Goal: Transaction & Acquisition: Purchase product/service

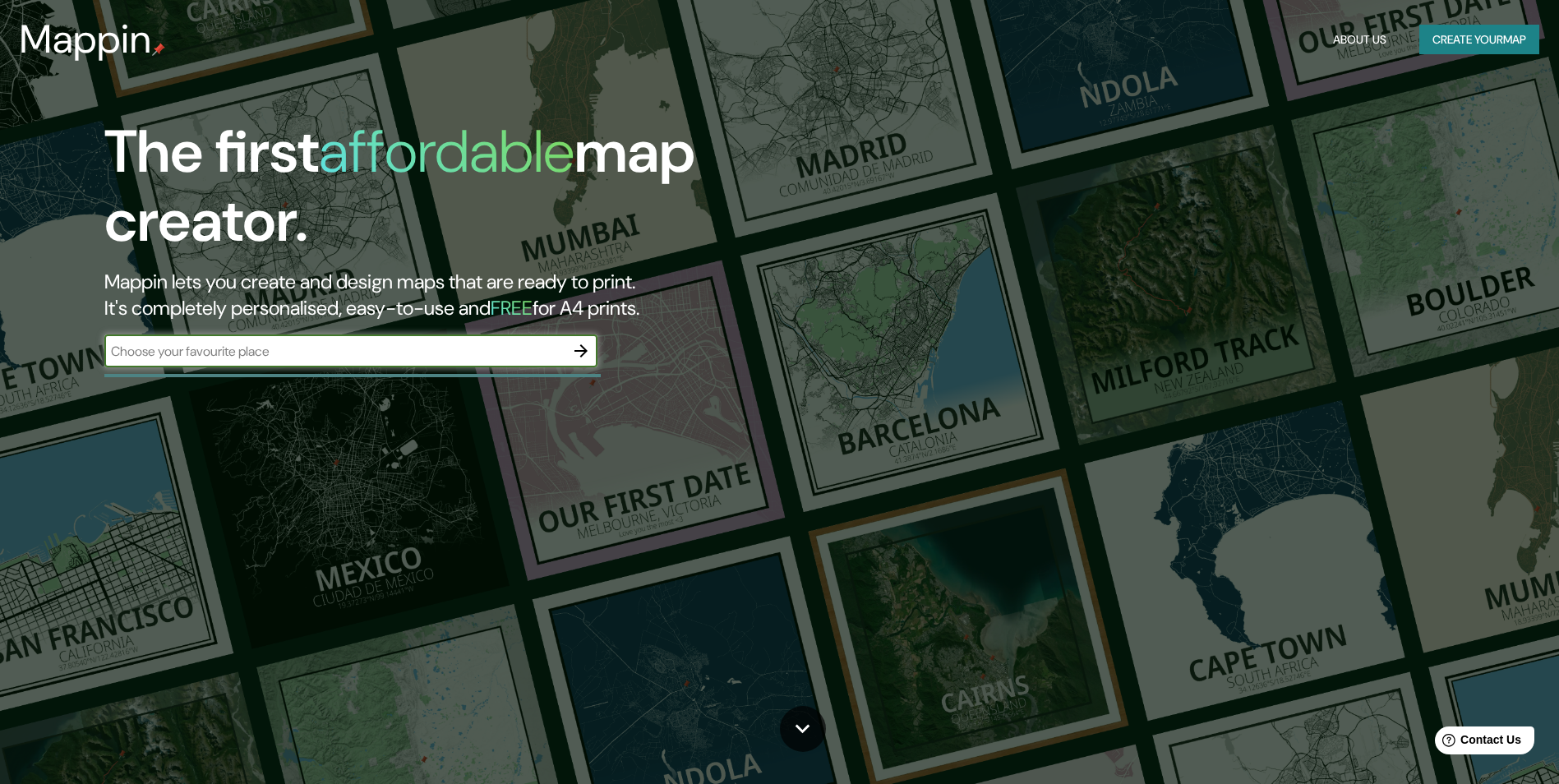
click at [391, 360] on input "text" at bounding box center [335, 351] width 461 height 19
type input "[GEOGRAPHIC_DATA]"
click at [587, 354] on icon "button" at bounding box center [581, 351] width 20 height 20
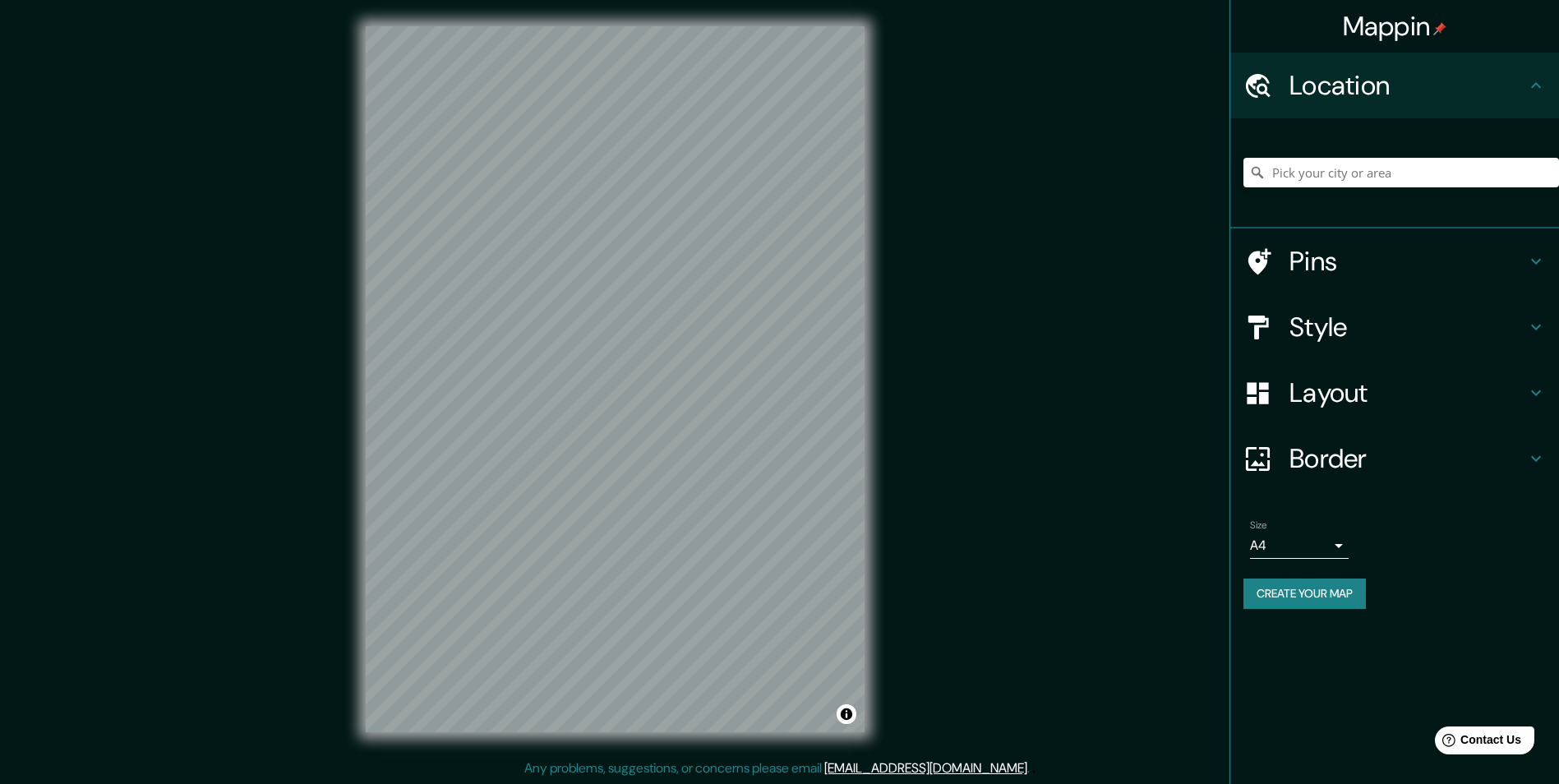
click at [1352, 324] on h4 "Style" at bounding box center [1407, 327] width 236 height 33
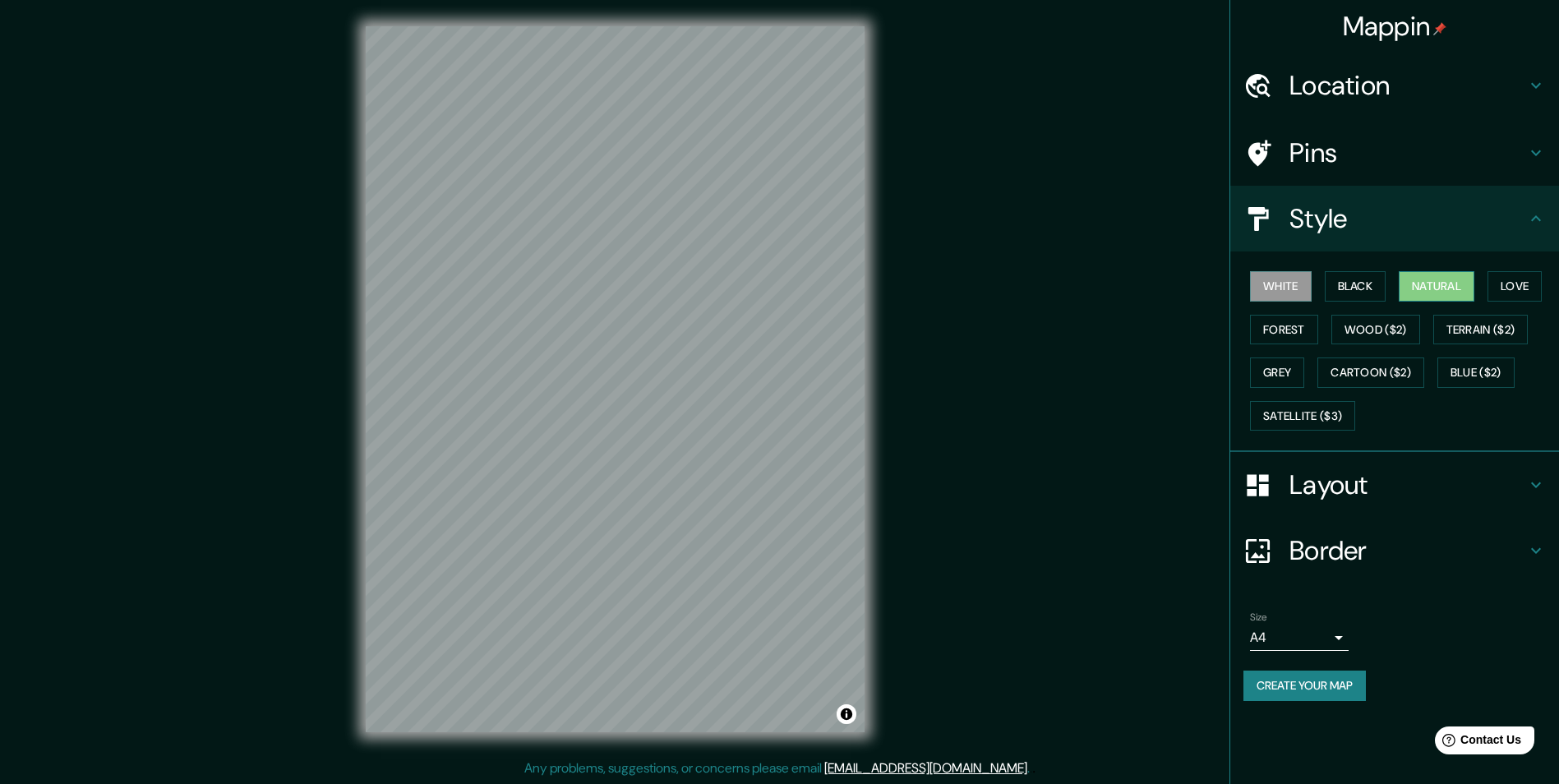
click at [1447, 290] on button "Natural" at bounding box center [1436, 286] width 76 height 31
click at [1302, 327] on button "Forest" at bounding box center [1284, 330] width 68 height 31
click at [1354, 291] on button "Black" at bounding box center [1355, 286] width 62 height 31
click at [1439, 291] on button "Natural" at bounding box center [1436, 286] width 76 height 31
click at [1293, 370] on button "Grey" at bounding box center [1277, 372] width 54 height 31
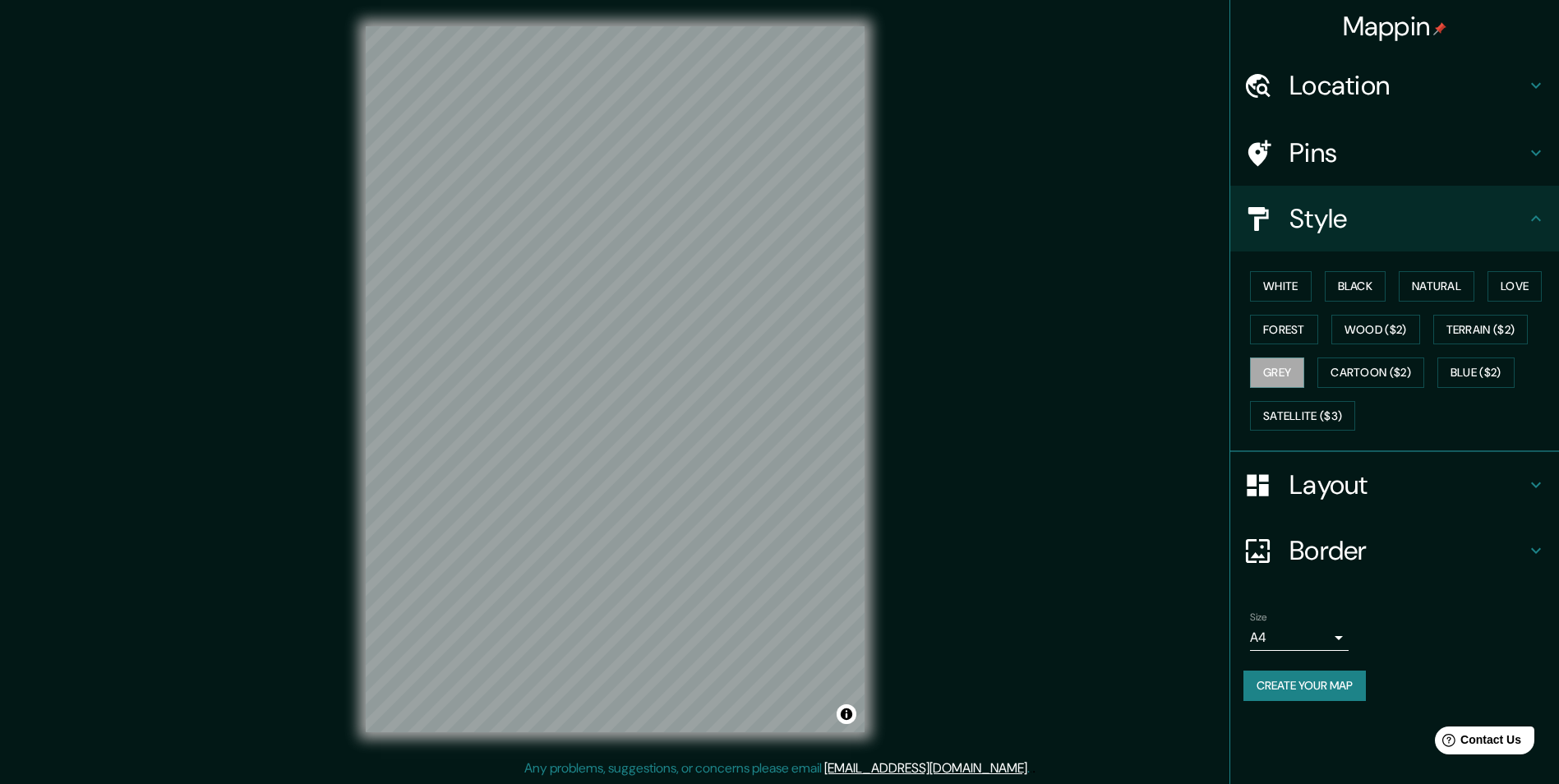
click at [1359, 478] on h4 "Layout" at bounding box center [1407, 485] width 236 height 33
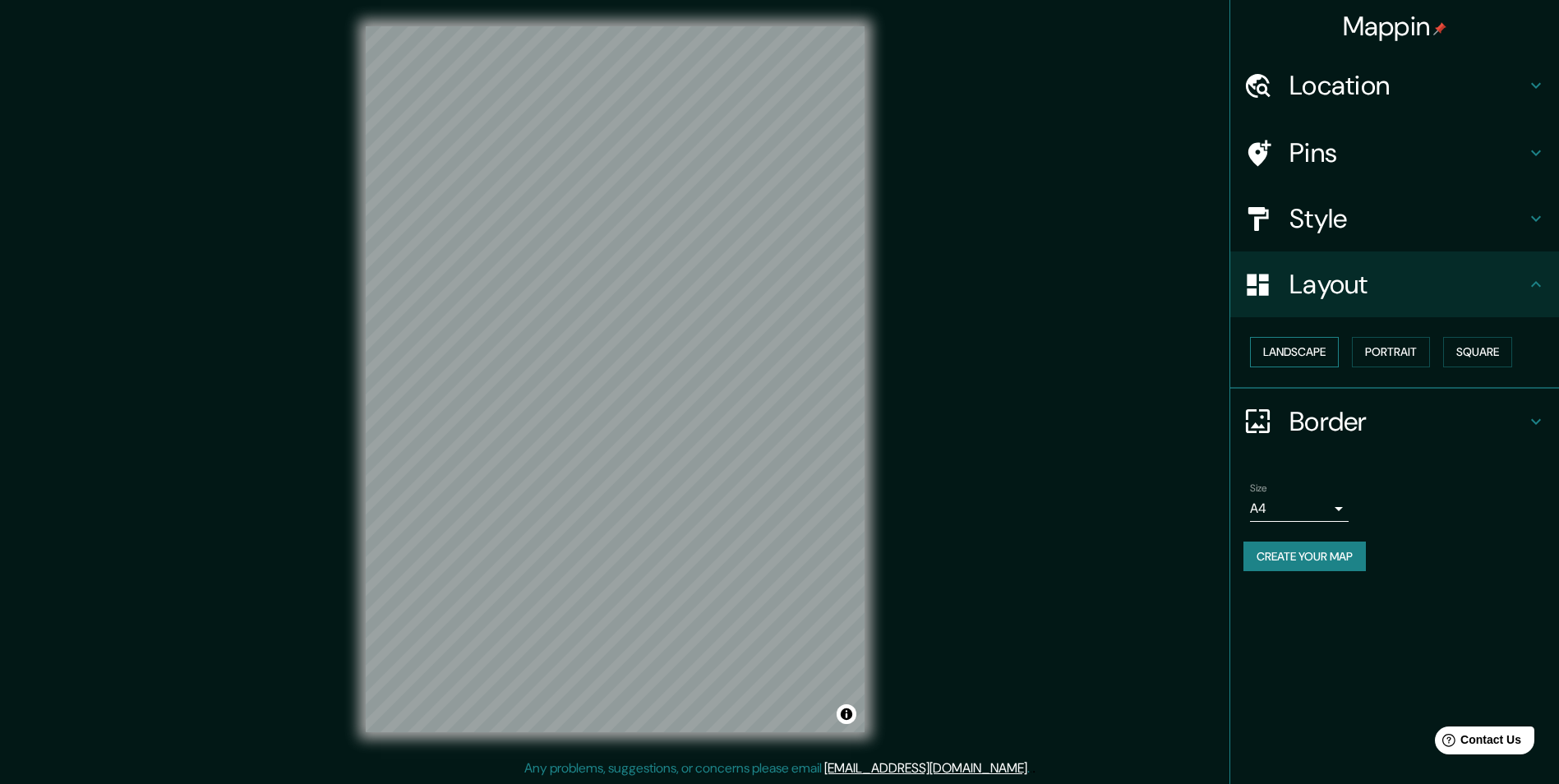
click at [1299, 351] on button "Landscape" at bounding box center [1295, 351] width 89 height 31
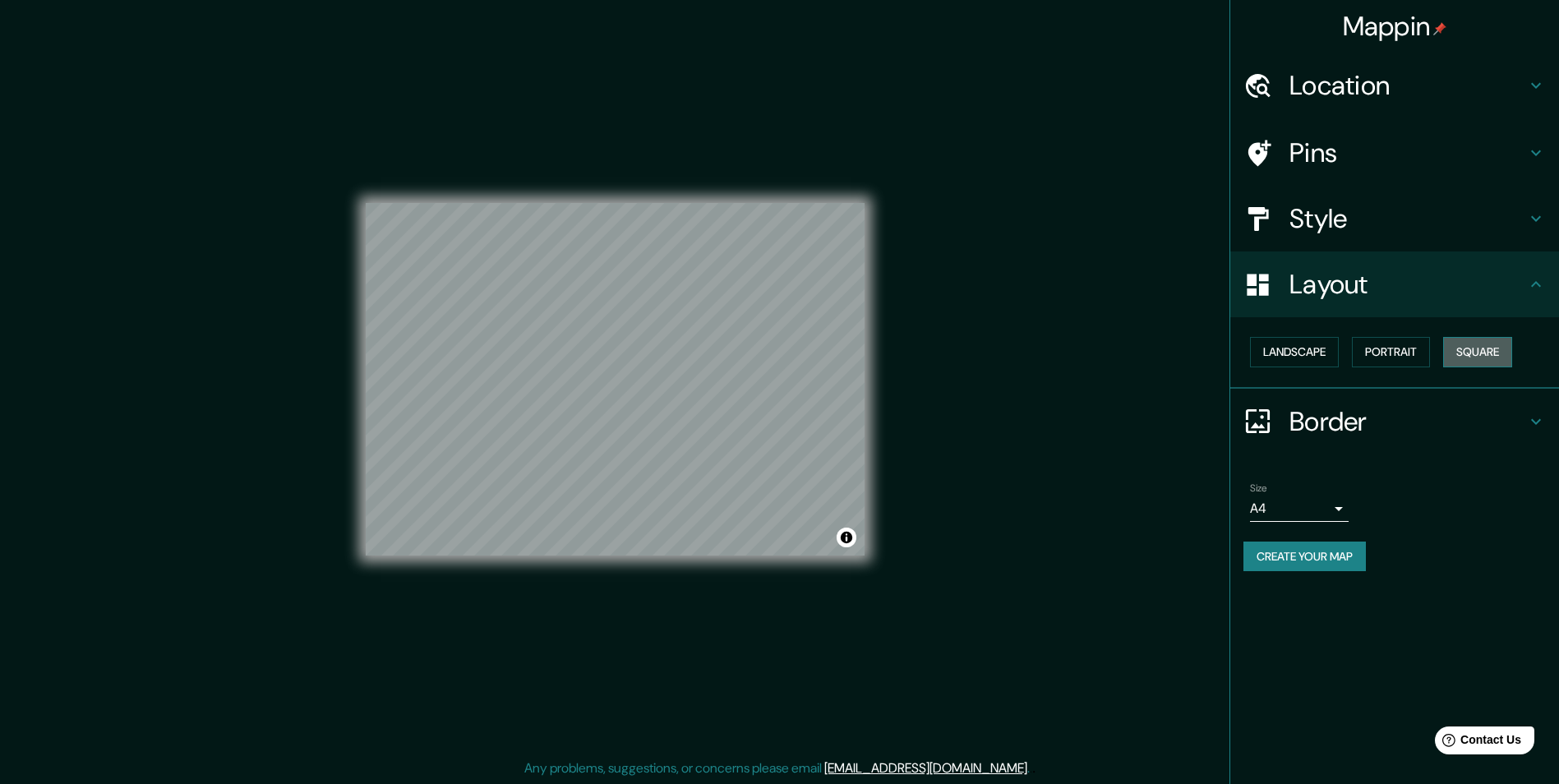
click at [1482, 358] on button "Square" at bounding box center [1477, 351] width 69 height 31
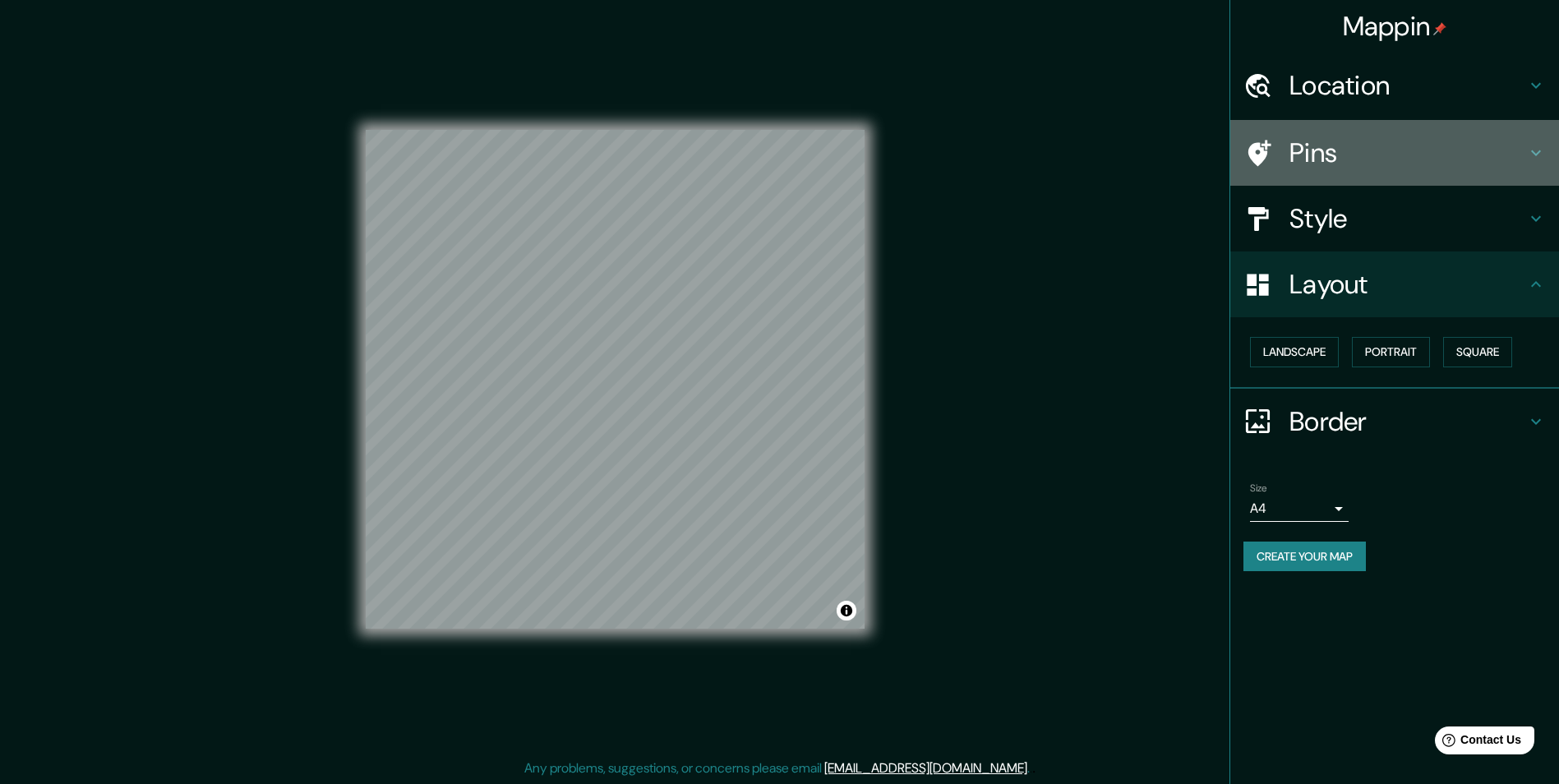
click at [1385, 152] on h4 "Pins" at bounding box center [1407, 153] width 236 height 33
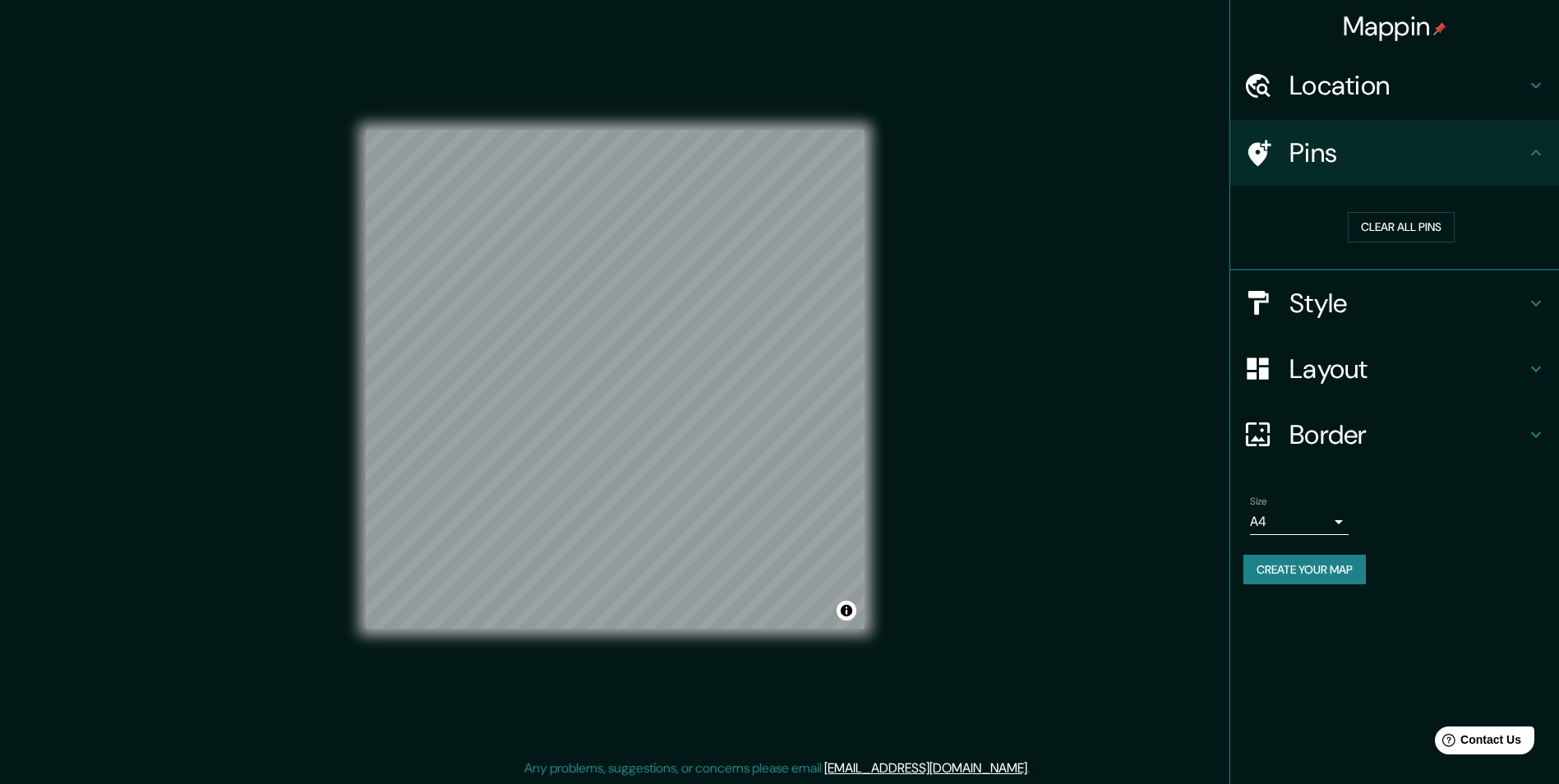
click at [1407, 87] on h4 "Location" at bounding box center [1407, 85] width 236 height 33
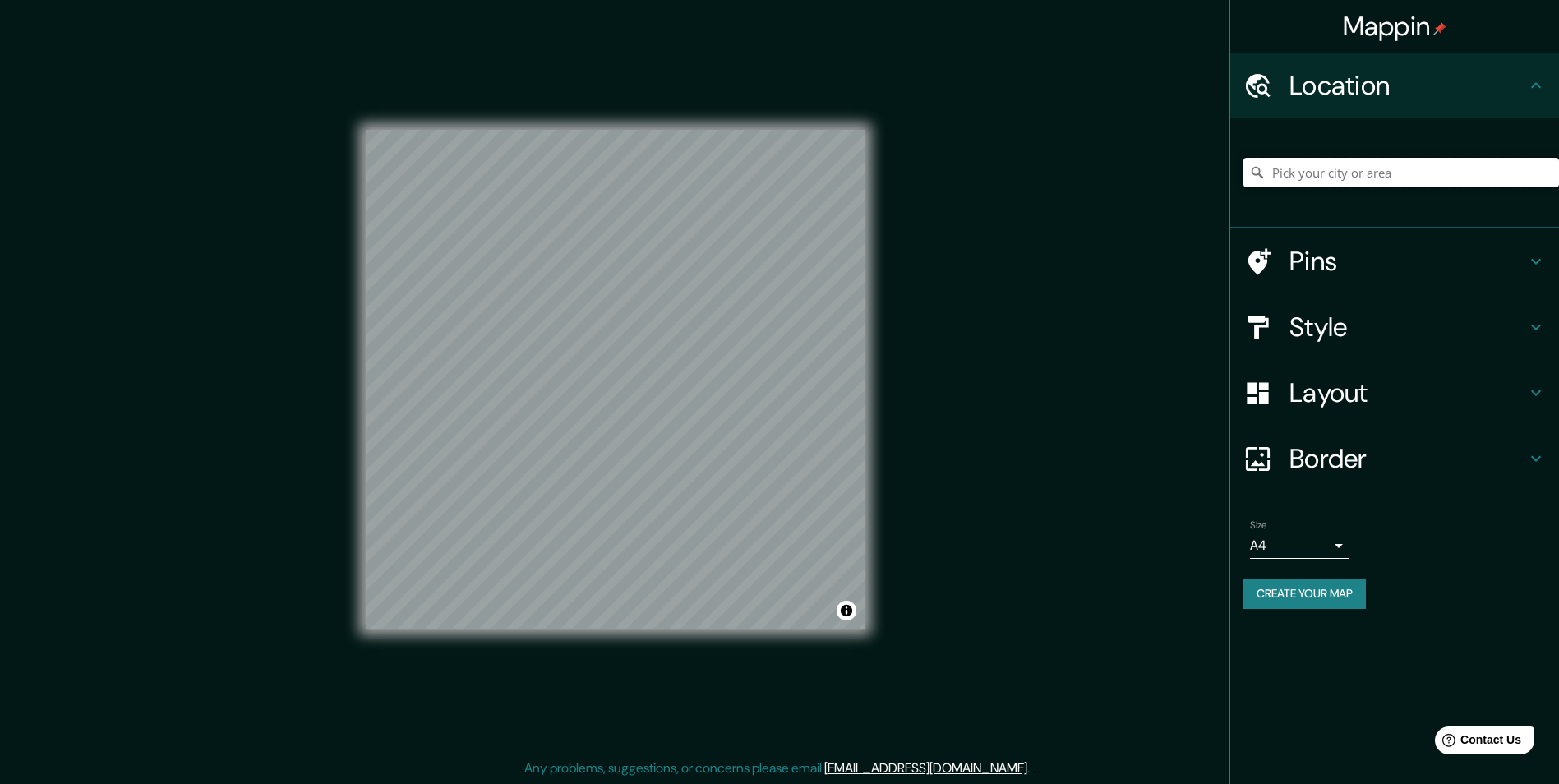
click at [1377, 160] on input "Pick your city or area" at bounding box center [1401, 173] width 316 height 30
paste input "[GEOGRAPHIC_DATA]"
type input "[STREET_ADDRESS]"
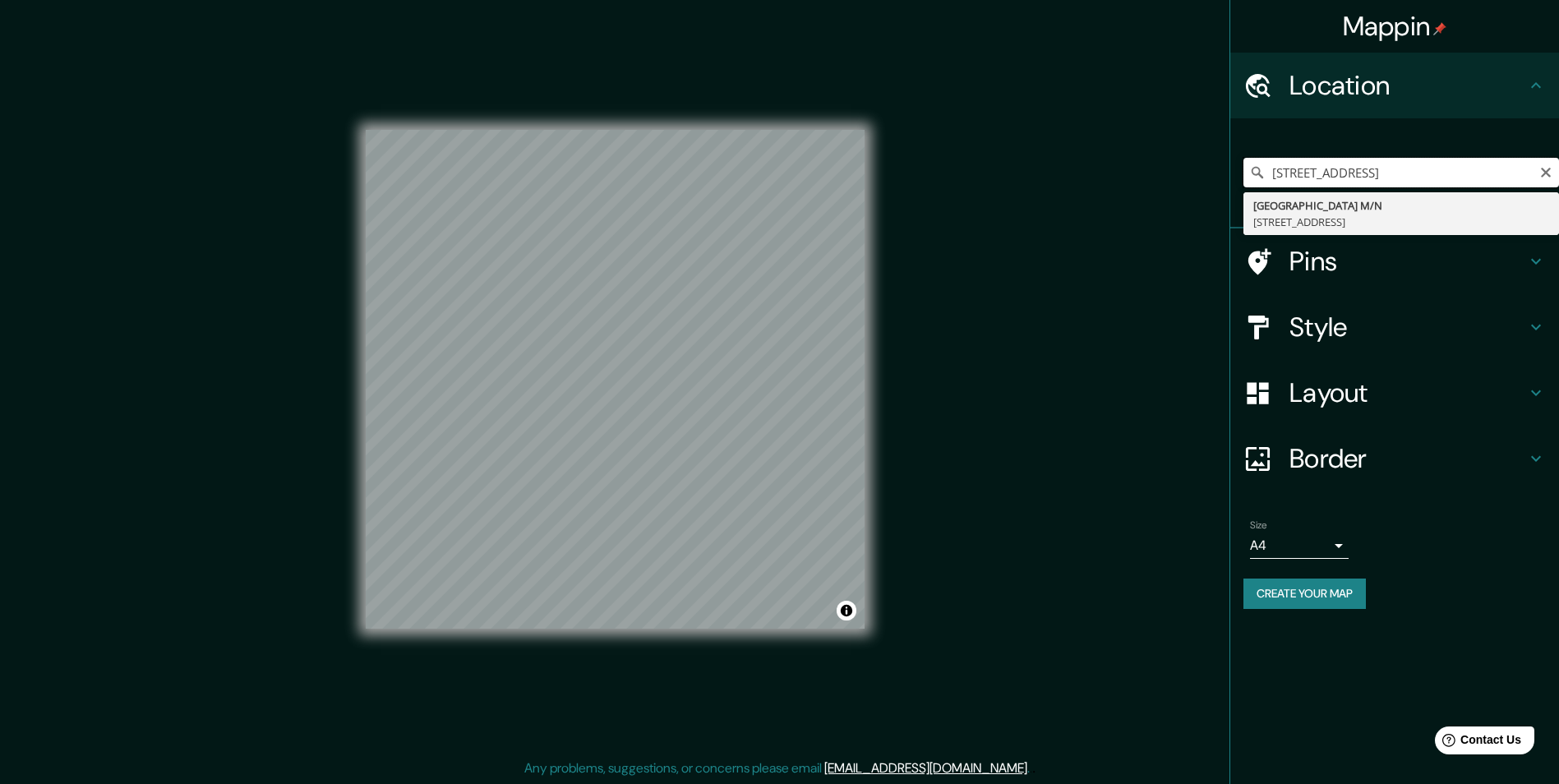
click at [1338, 172] on input "[STREET_ADDRESS]" at bounding box center [1401, 173] width 316 height 30
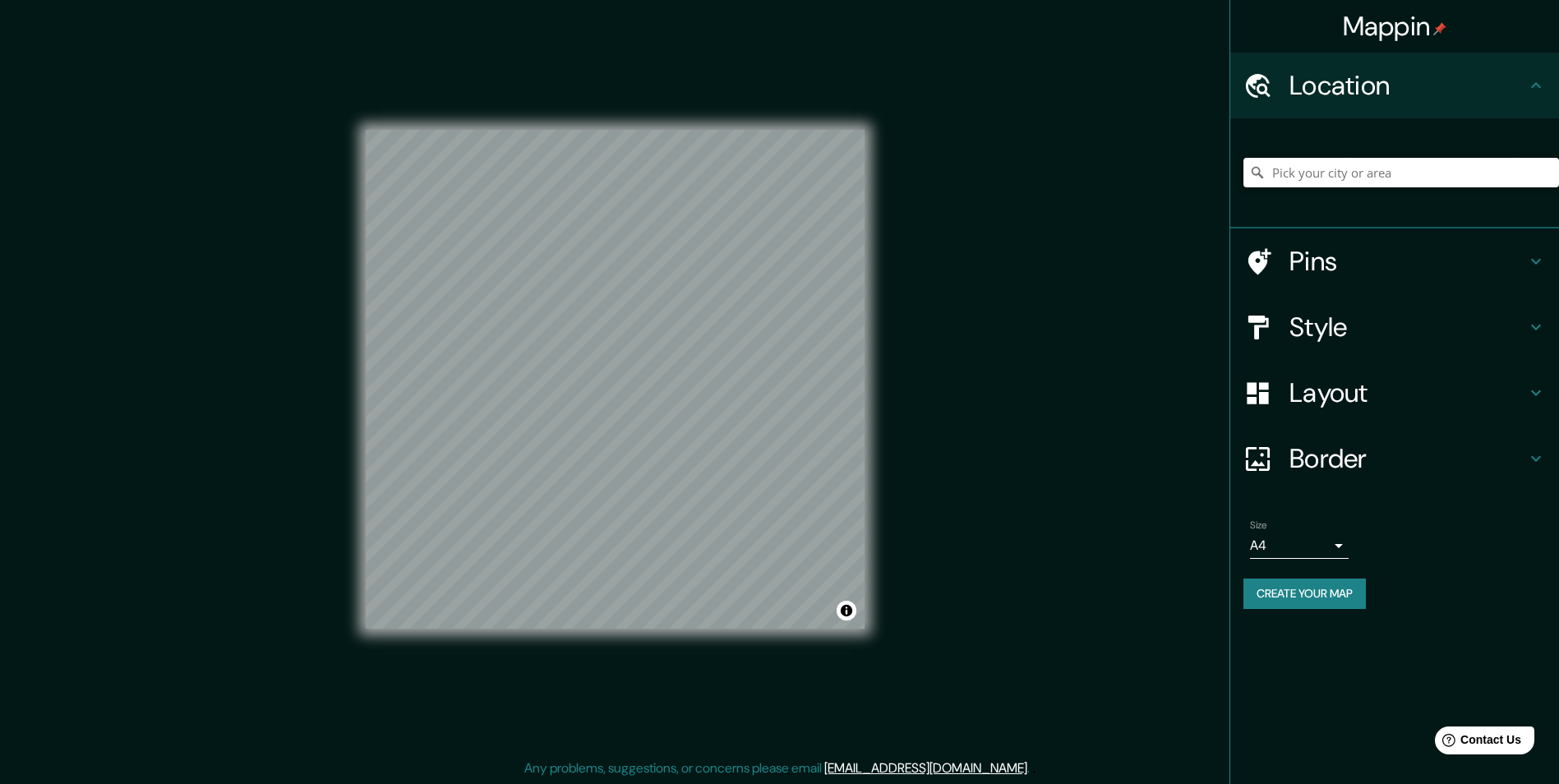
paste input "[GEOGRAPHIC_DATA]"
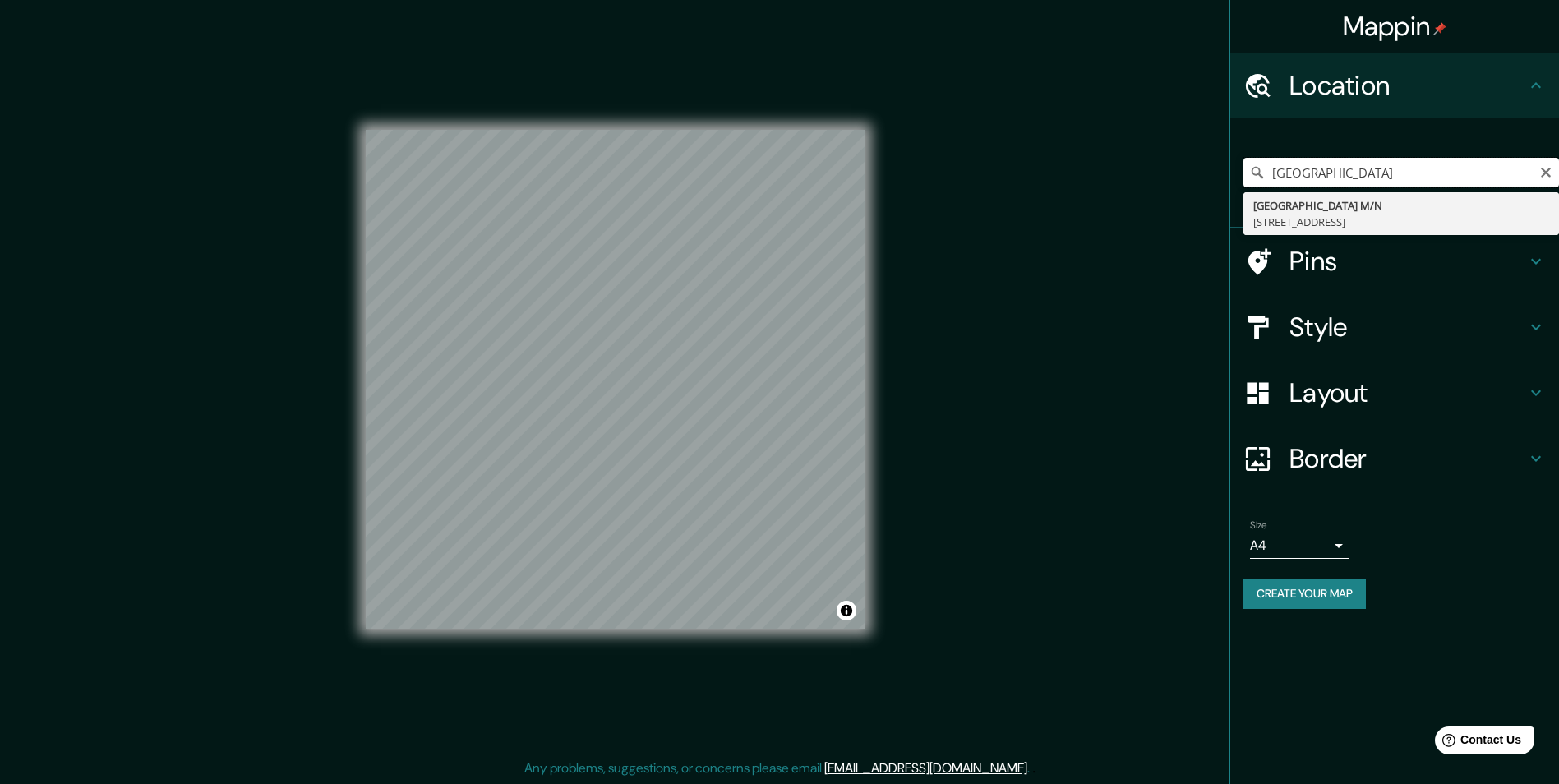
type input "[STREET_ADDRESS]"
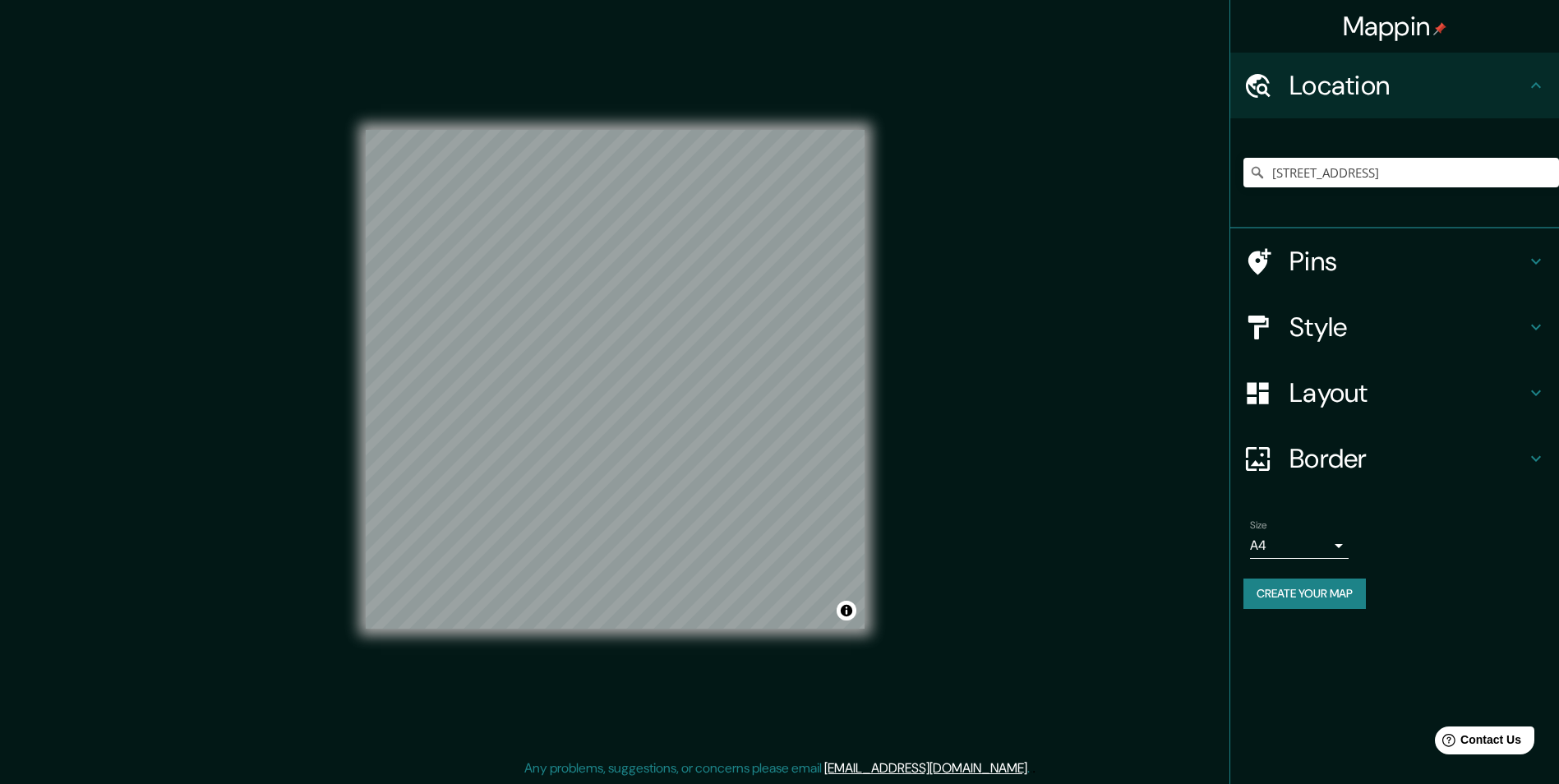
click at [1363, 324] on h4 "Style" at bounding box center [1407, 327] width 236 height 33
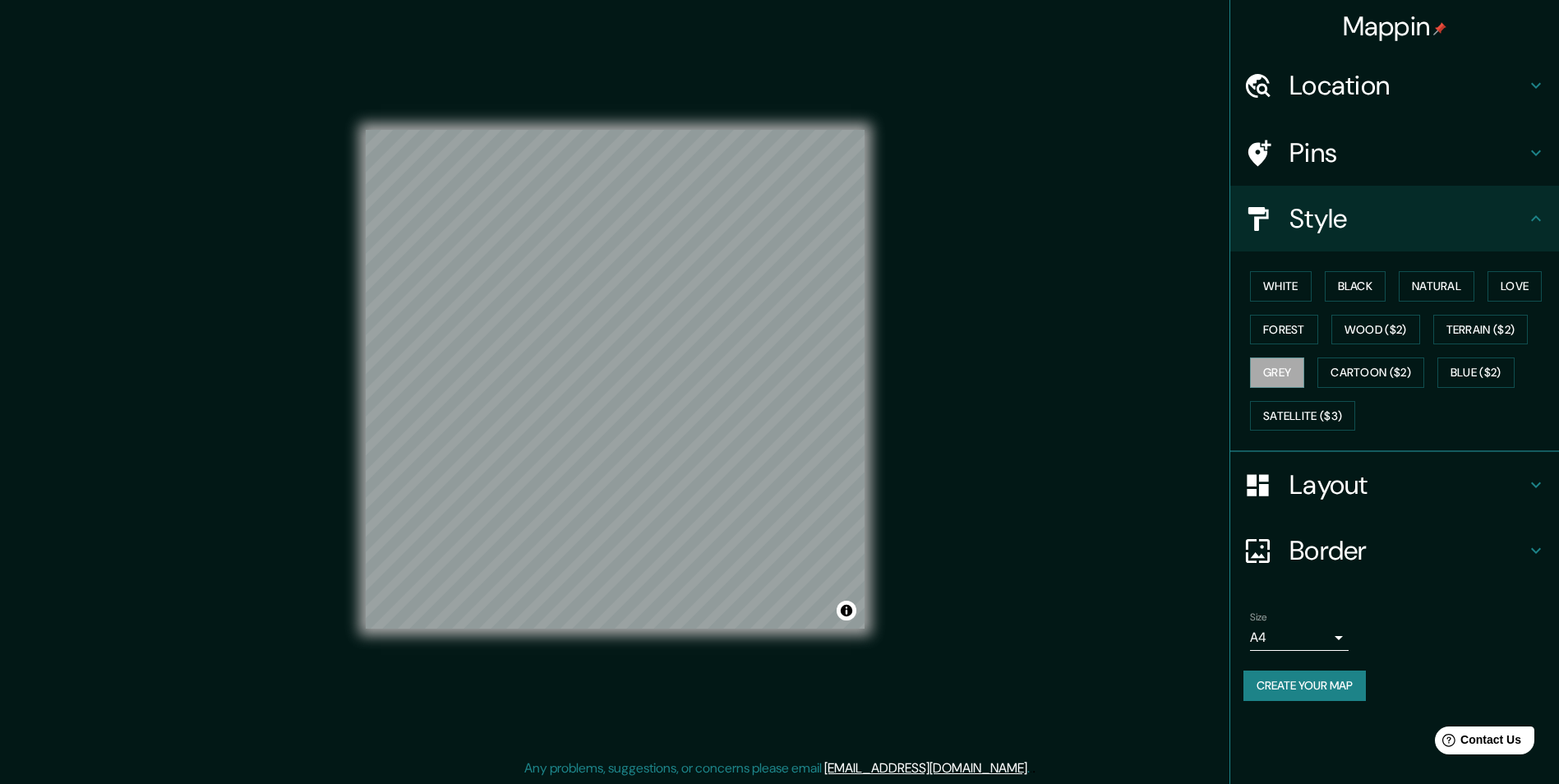
drag, startPoint x: 1012, startPoint y: 261, endPoint x: 1016, endPoint y: 231, distance: 30.3
click at [1016, 231] on div "Mappin Location [GEOGRAPHIC_DATA] Pins Style White Black Natural Love Forest Wo…" at bounding box center [779, 392] width 1559 height 785
